Goal: Find specific page/section: Find specific page/section

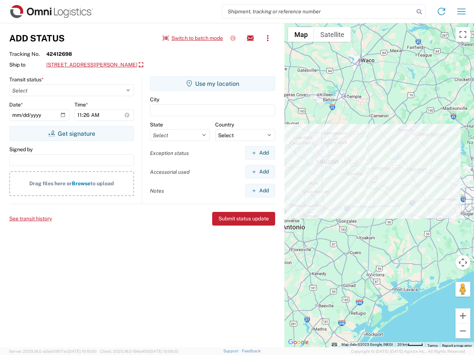
click at [318, 11] on input "search" at bounding box center [318, 11] width 192 height 14
click at [419, 12] on icon at bounding box center [419, 12] width 10 height 10
click at [441, 11] on icon at bounding box center [441, 12] width 12 height 12
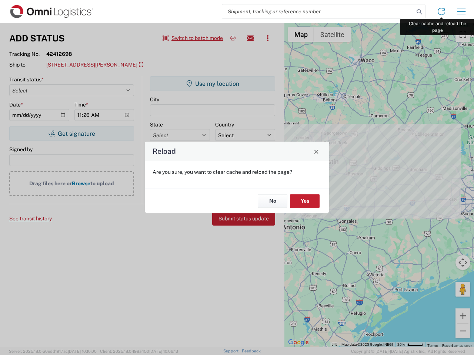
click at [461, 11] on div "Reload Are you sure, you want to clear cache and reload the page? No Yes" at bounding box center [237, 177] width 474 height 355
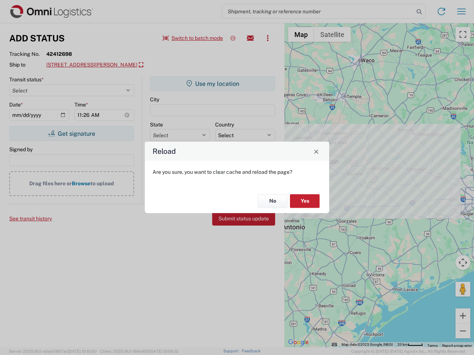
click at [193, 38] on div "Reload Are you sure, you want to clear cache and reload the page? No Yes" at bounding box center [237, 177] width 474 height 355
click at [233, 38] on div "Reload Are you sure, you want to clear cache and reload the page? No Yes" at bounding box center [237, 177] width 474 height 355
click at [250, 38] on div "Reload Are you sure, you want to clear cache and reload the page? No Yes" at bounding box center [237, 177] width 474 height 355
click at [268, 38] on div "Reload Are you sure, you want to clear cache and reload the page? No Yes" at bounding box center [237, 177] width 474 height 355
click at [111, 65] on div "Reload Are you sure, you want to clear cache and reload the page? No Yes" at bounding box center [237, 177] width 474 height 355
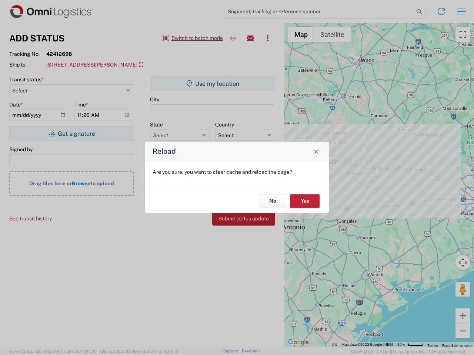
click at [71, 134] on div "Reload Are you sure, you want to clear cache and reload the page? No Yes" at bounding box center [237, 177] width 474 height 355
